Goal: Information Seeking & Learning: Learn about a topic

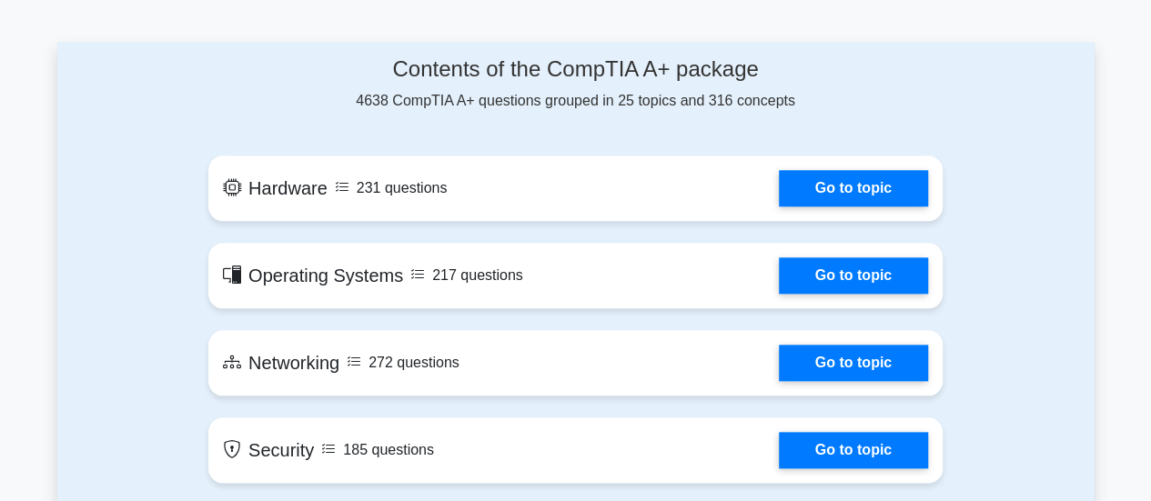
scroll to position [819, 0]
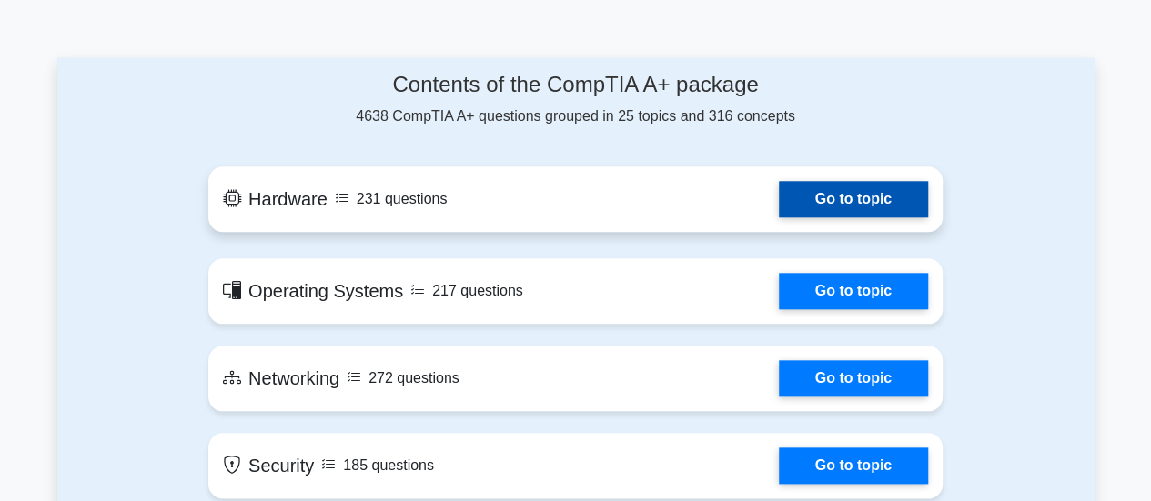
click at [846, 205] on link "Go to topic" at bounding box center [853, 199] width 149 height 36
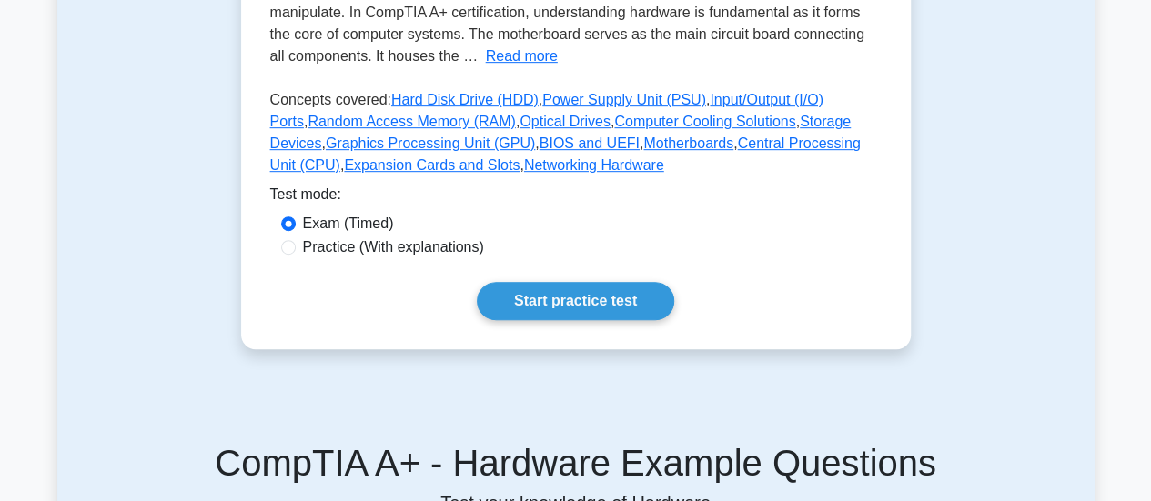
scroll to position [455, 0]
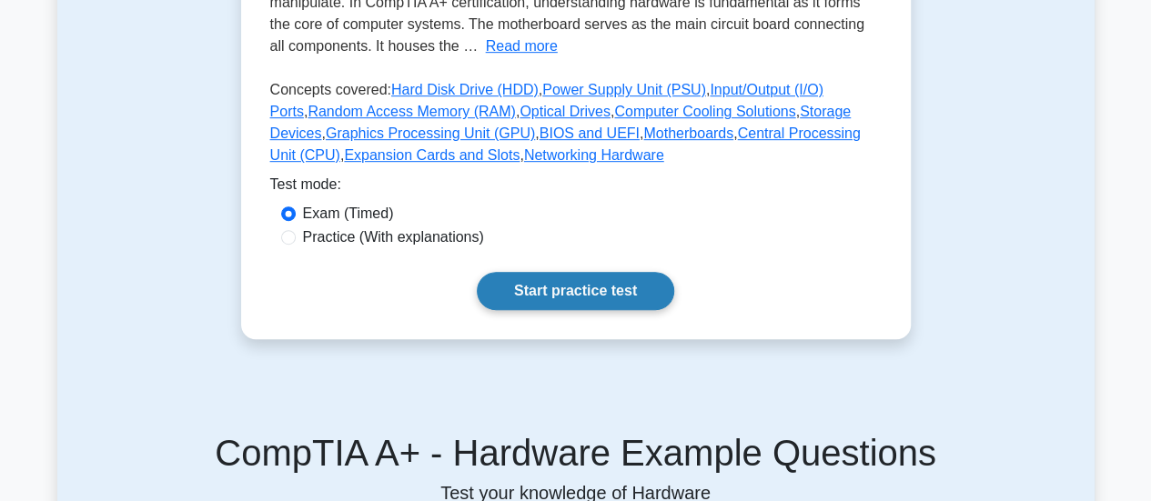
click at [582, 295] on link "Start practice test" at bounding box center [576, 291] width 198 height 38
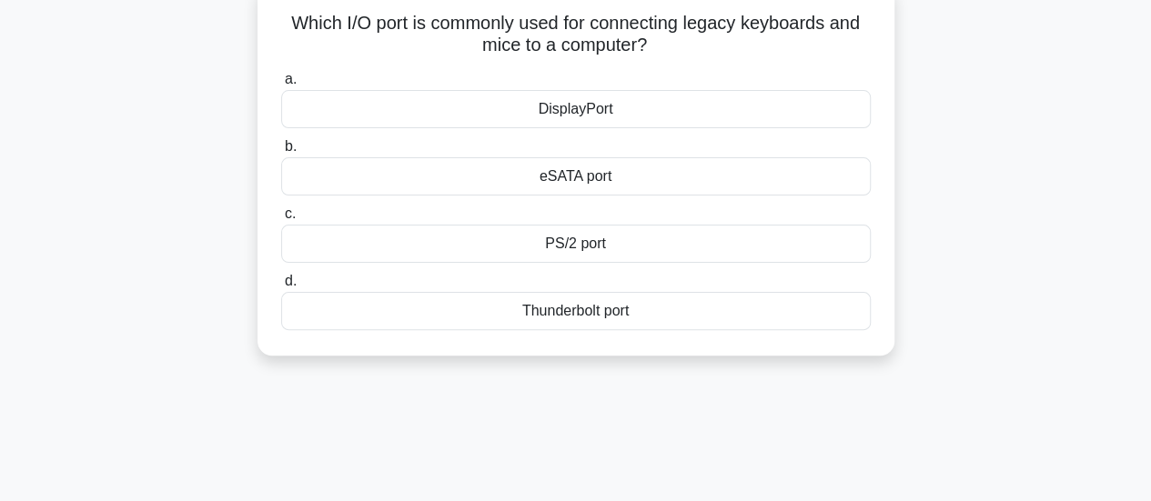
scroll to position [91, 0]
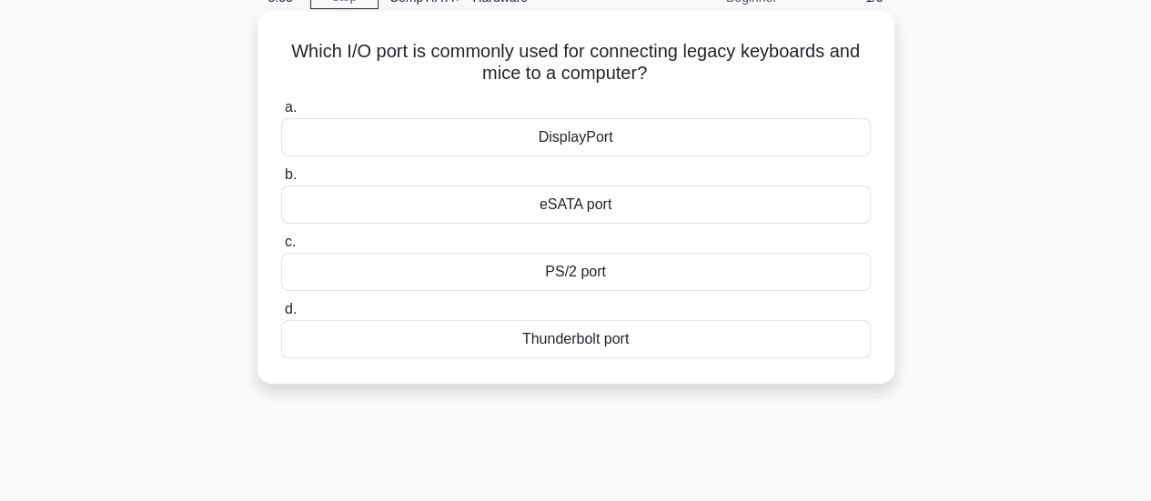
click at [581, 276] on div "PS/2 port" at bounding box center [576, 272] width 590 height 38
click at [281, 248] on input "c. PS/2 port" at bounding box center [281, 243] width 0 height 12
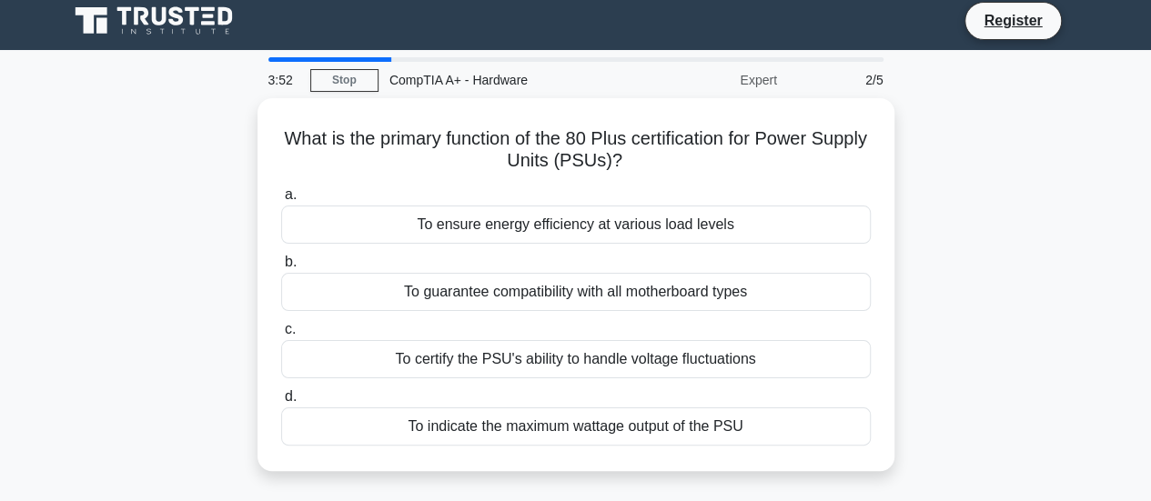
scroll to position [0, 0]
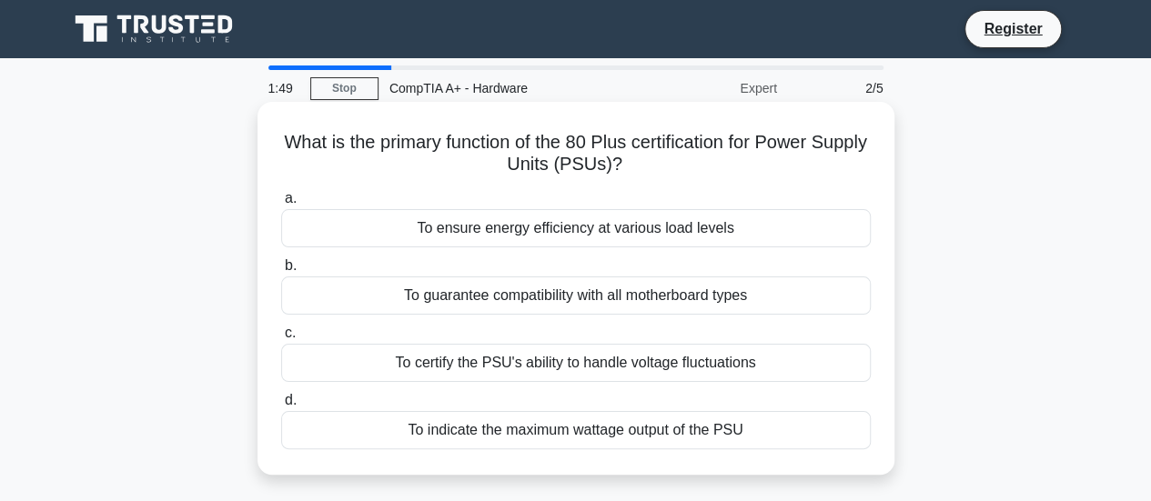
drag, startPoint x: 650, startPoint y: 163, endPoint x: 303, endPoint y: 132, distance: 348.1
click at [303, 132] on h5 "What is the primary function of the 80 Plus certification for Power Supply Unit…" at bounding box center [575, 154] width 593 height 46
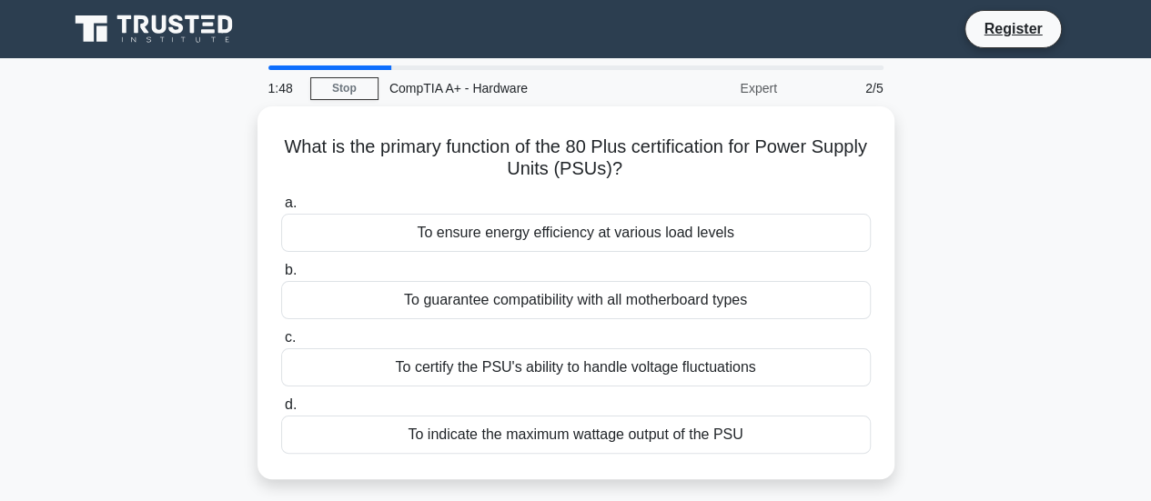
copy h5 "What is the primary function of the 80 Plus certification for Power Supply Unit…"
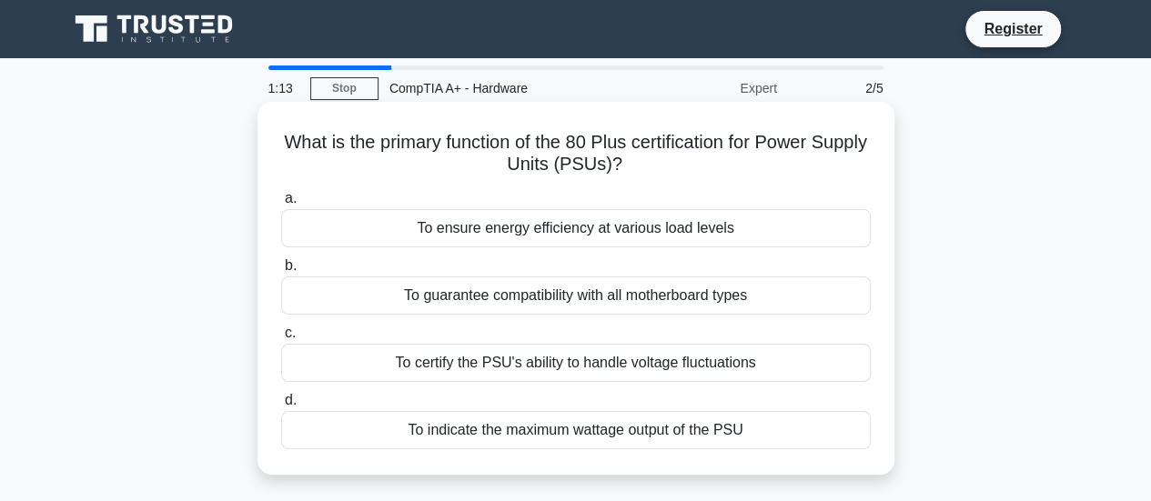
click at [631, 233] on div "To ensure energy efficiency at various load levels" at bounding box center [576, 228] width 590 height 38
click at [281, 205] on input "a. To ensure energy efficiency at various load levels" at bounding box center [281, 199] width 0 height 12
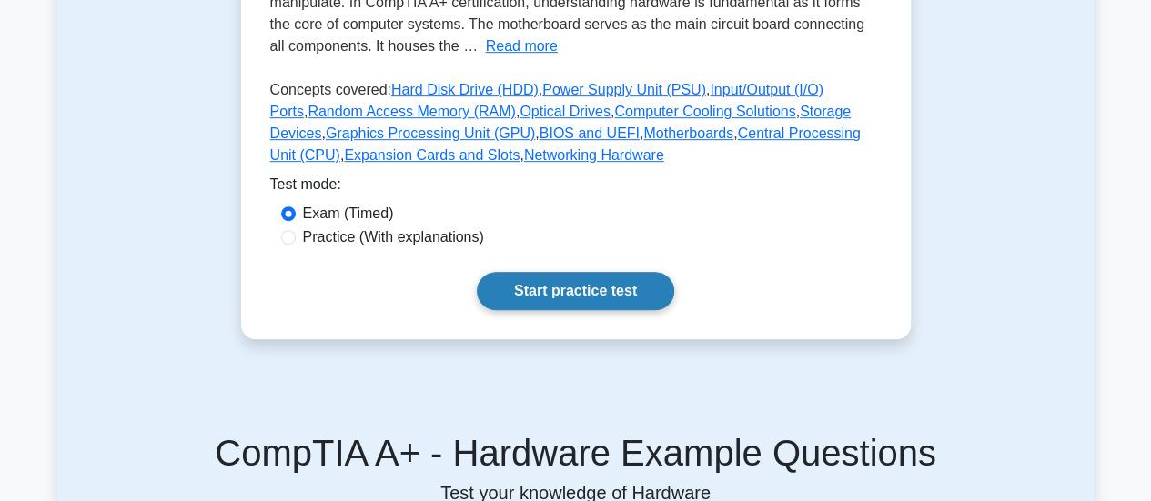
click at [558, 304] on link "Start practice test" at bounding box center [576, 291] width 198 height 38
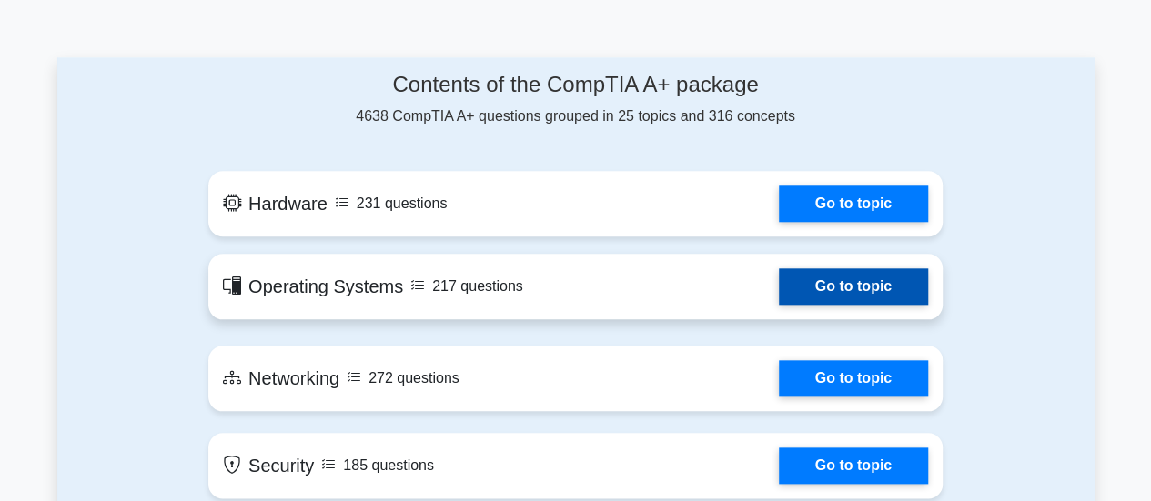
click at [779, 293] on link "Go to topic" at bounding box center [853, 286] width 149 height 36
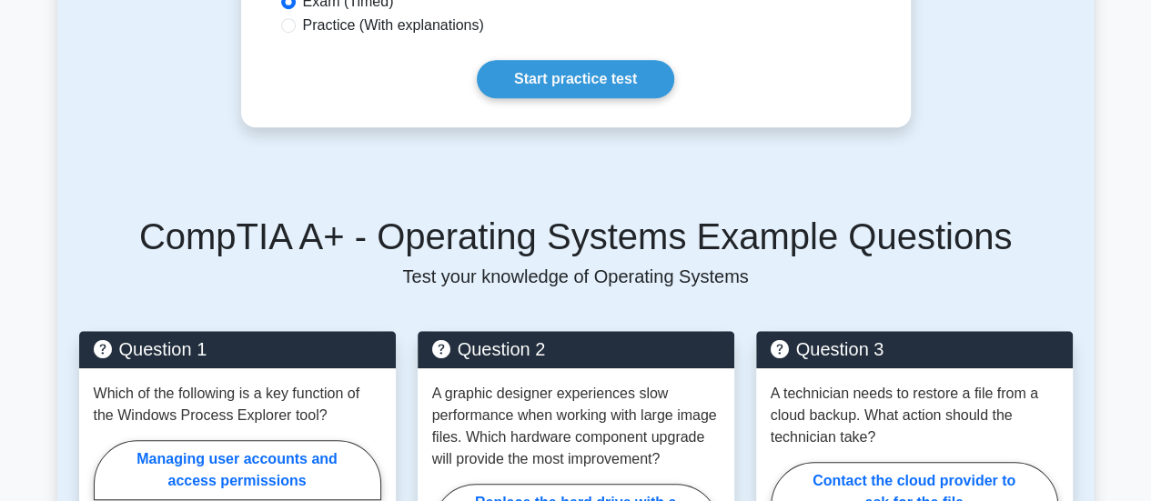
scroll to position [546, 0]
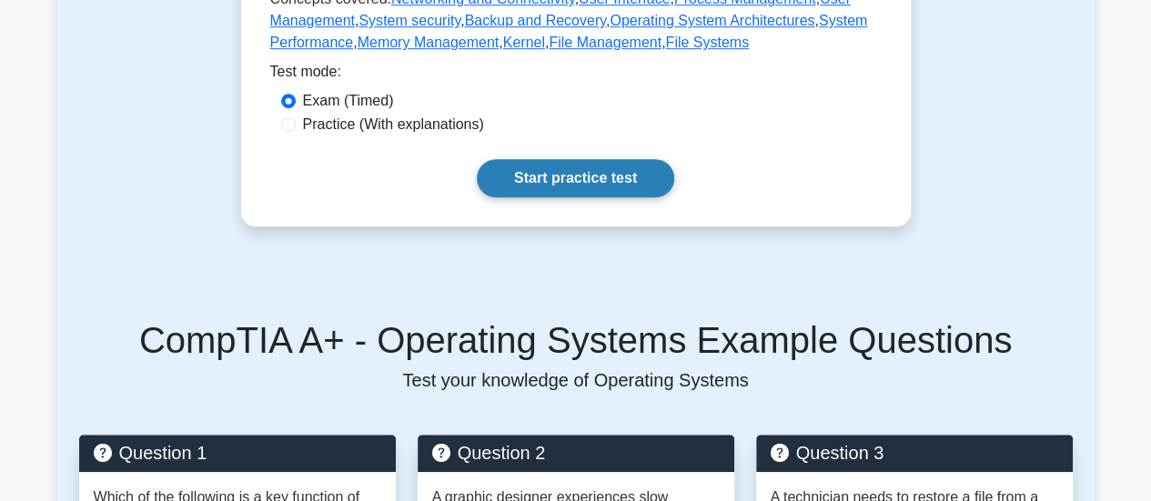
click at [571, 181] on link "Start practice test" at bounding box center [576, 178] width 198 height 38
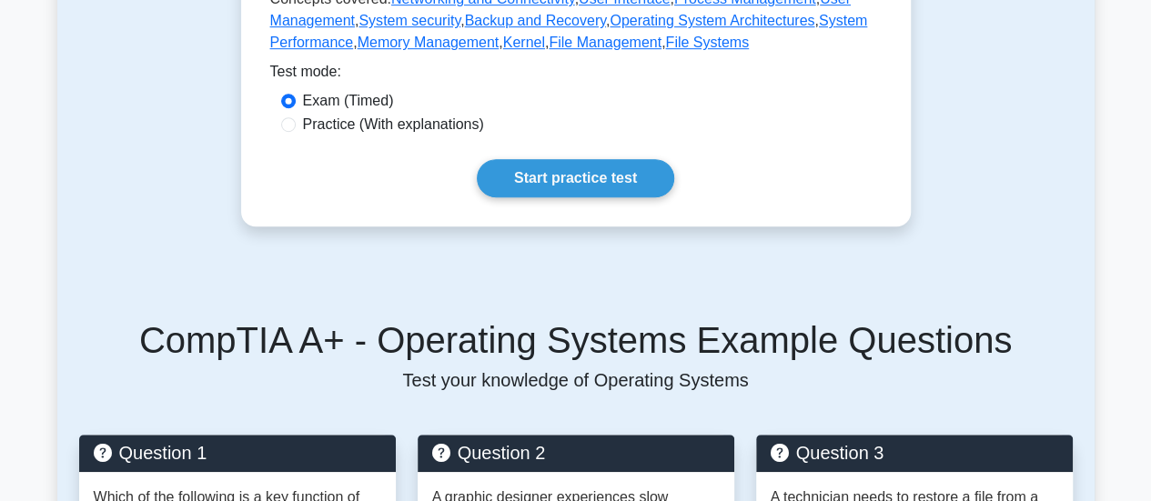
click at [375, 120] on label "Practice (With explanations)" at bounding box center [393, 125] width 181 height 22
click at [296, 120] on input "Practice (With explanations)" at bounding box center [288, 124] width 15 height 15
radio input "true"
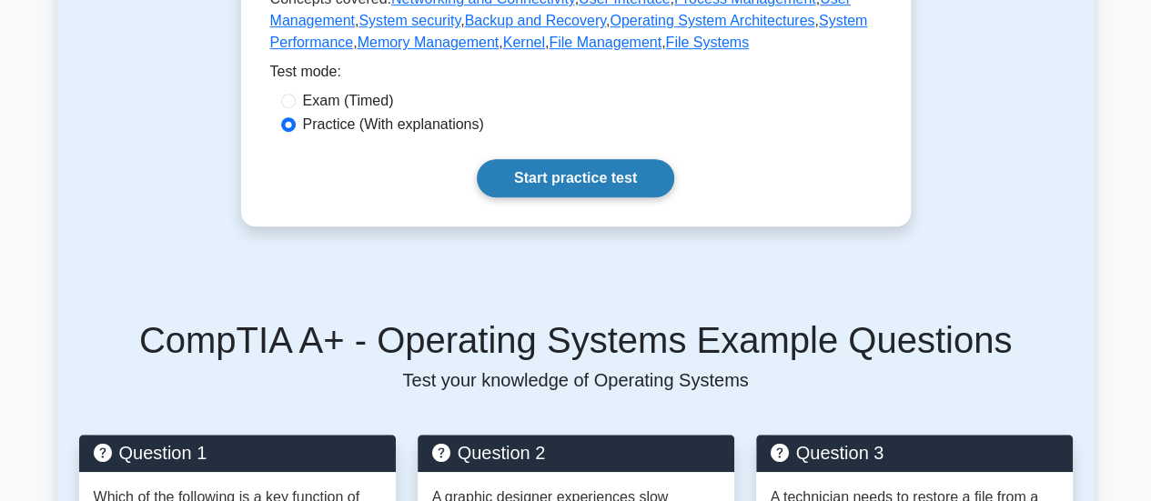
click at [576, 177] on link "Start practice test" at bounding box center [576, 178] width 198 height 38
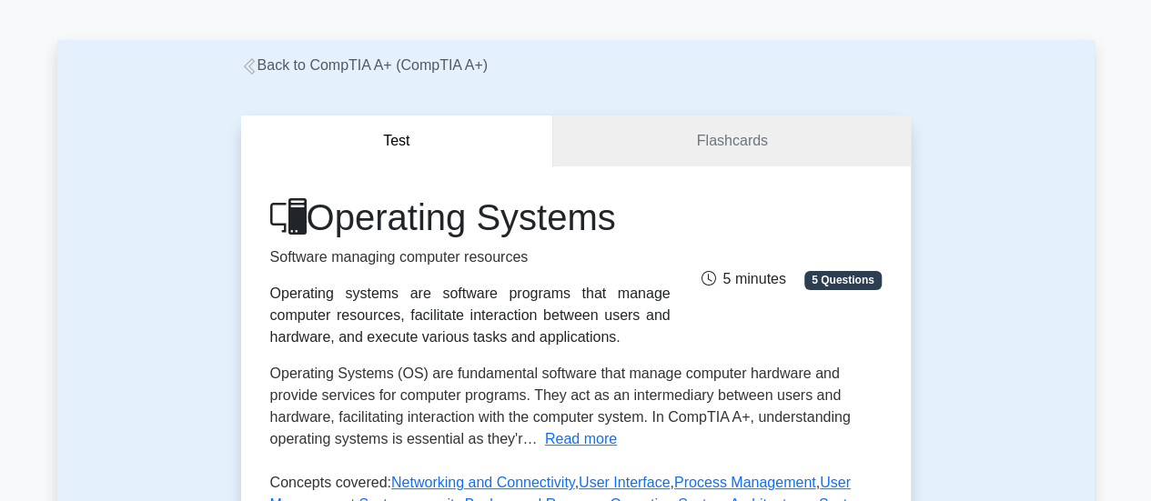
scroll to position [182, 0]
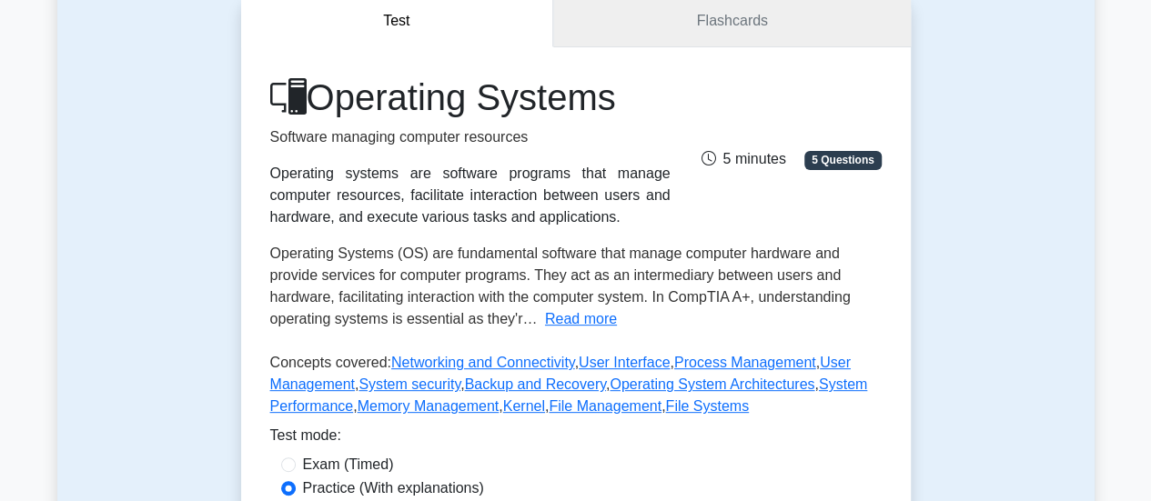
click at [755, 27] on link "Flashcards" at bounding box center [731, 21] width 357 height 52
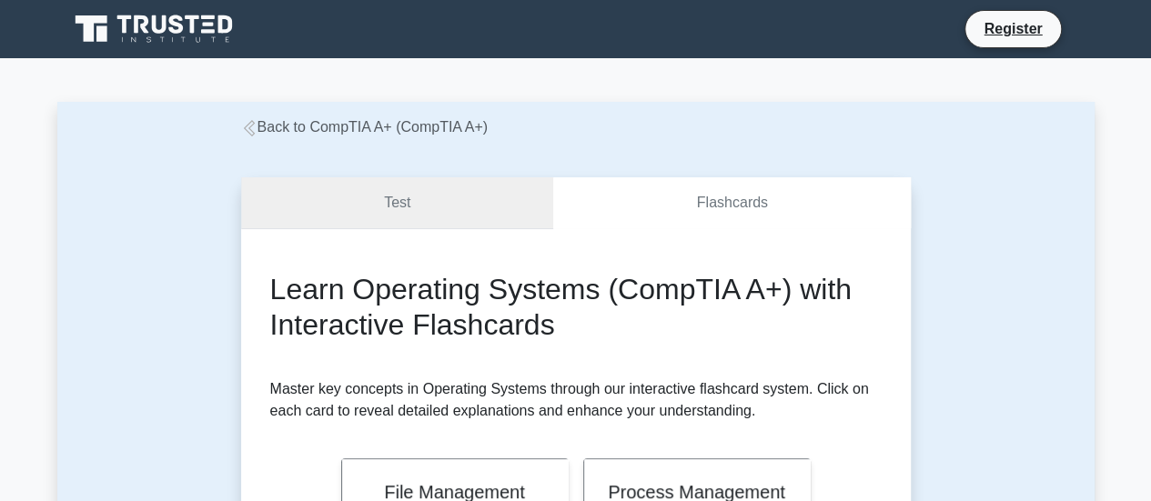
click at [410, 207] on link "Test" at bounding box center [397, 203] width 313 height 52
click at [410, 201] on link "Test" at bounding box center [397, 203] width 313 height 52
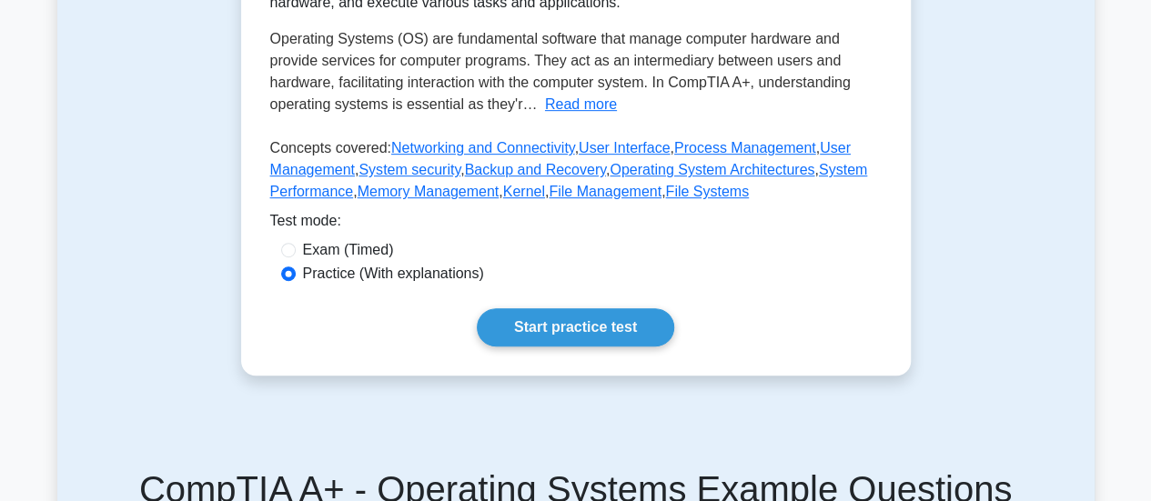
scroll to position [364, 0]
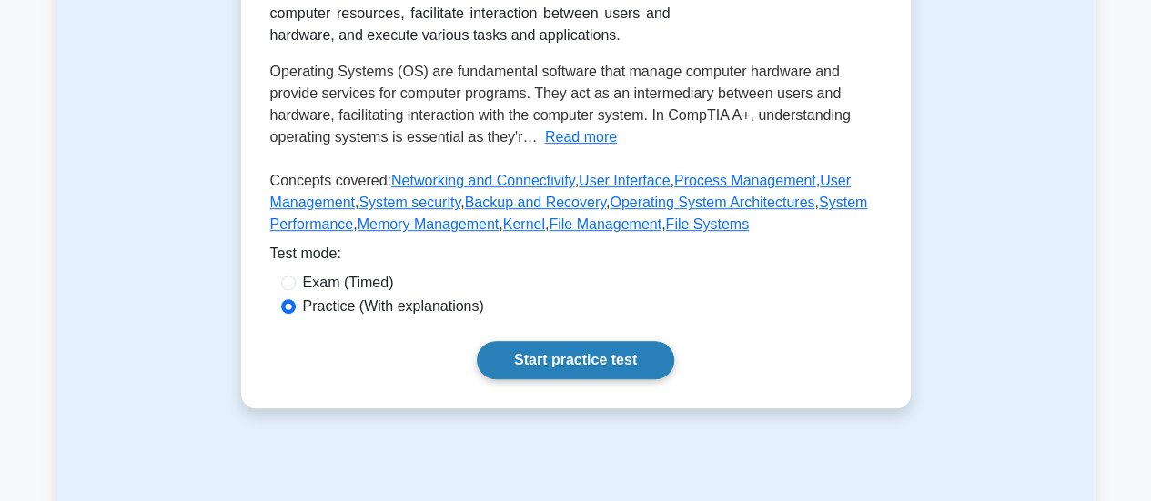
click at [589, 358] on link "Start practice test" at bounding box center [576, 360] width 198 height 38
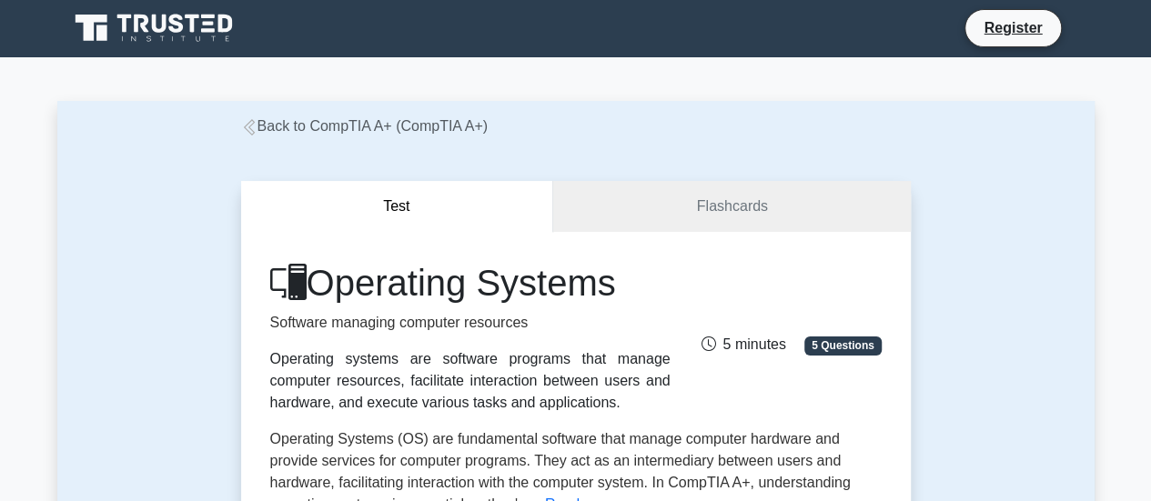
scroll to position [0, 0]
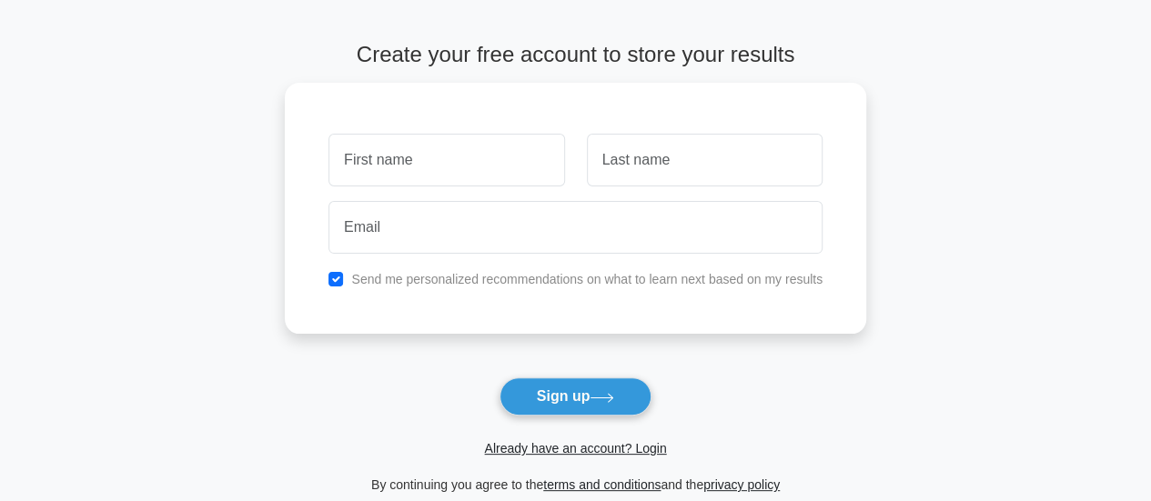
scroll to position [25, 0]
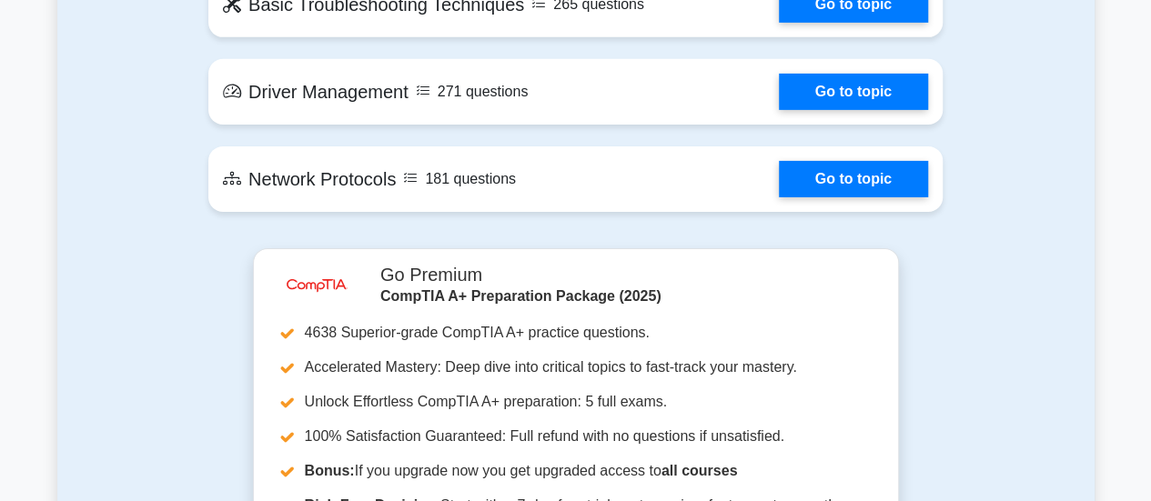
scroll to position [2821, 0]
